Goal: Entertainment & Leisure: Consume media (video, audio)

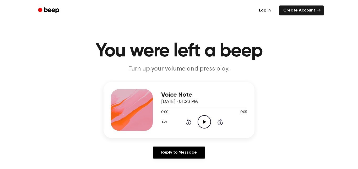
click at [206, 123] on icon "Play Audio" at bounding box center [203, 121] width 13 height 13
click at [299, 8] on link "Create Account" at bounding box center [301, 10] width 45 height 10
click at [203, 123] on icon "Play Audio" at bounding box center [203, 121] width 13 height 13
click at [206, 119] on icon "Play Audio" at bounding box center [203, 121] width 13 height 13
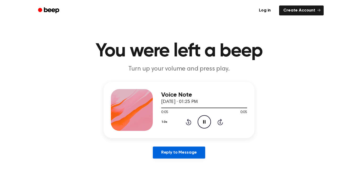
click at [178, 156] on link "Reply to Message" at bounding box center [179, 153] width 52 height 12
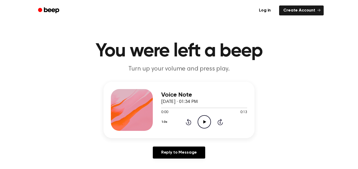
click at [204, 121] on icon "Play Audio" at bounding box center [203, 121] width 13 height 13
click at [202, 123] on icon "Play Audio" at bounding box center [203, 121] width 13 height 13
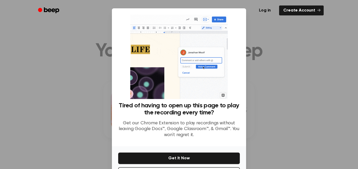
click at [244, 14] on ul "Log in Create Account" at bounding box center [195, 10] width 255 height 12
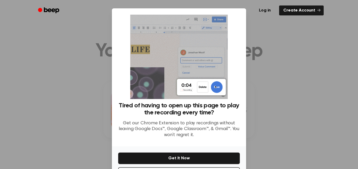
click at [285, 96] on div at bounding box center [179, 84] width 358 height 169
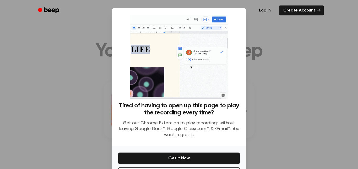
click at [278, 87] on div at bounding box center [179, 84] width 358 height 169
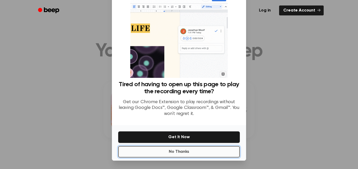
click at [196, 154] on button "No Thanks" at bounding box center [179, 152] width 122 height 12
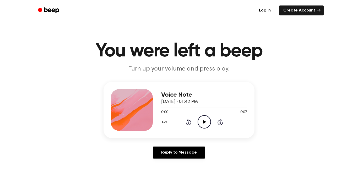
click at [205, 120] on icon "Play Audio" at bounding box center [203, 121] width 13 height 13
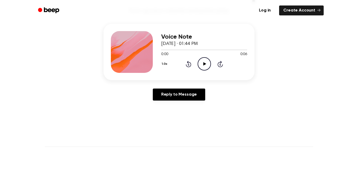
scroll to position [59, 0]
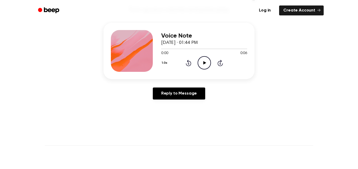
click at [202, 67] on icon "Play Audio" at bounding box center [203, 62] width 13 height 13
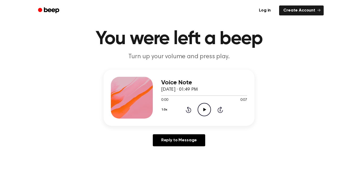
scroll to position [28, 0]
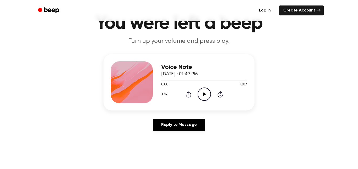
click at [206, 95] on icon "Play Audio" at bounding box center [203, 94] width 13 height 13
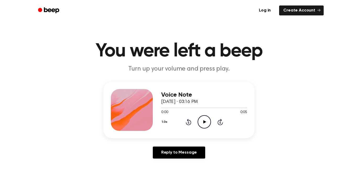
click at [203, 122] on icon at bounding box center [204, 121] width 3 height 3
click at [202, 124] on icon "Play Audio" at bounding box center [203, 121] width 13 height 13
click at [200, 123] on icon "Play Audio" at bounding box center [203, 121] width 13 height 13
click at [202, 123] on icon "Play Audio" at bounding box center [203, 121] width 13 height 13
click at [201, 125] on icon "Play Audio" at bounding box center [203, 121] width 13 height 13
